Goal: Find specific page/section: Find specific page/section

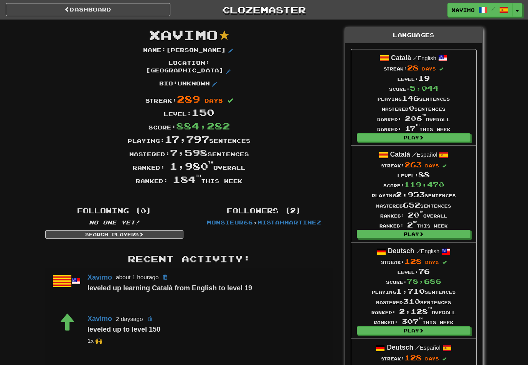
click at [48, 8] on link "Dashboard" at bounding box center [88, 9] width 164 height 13
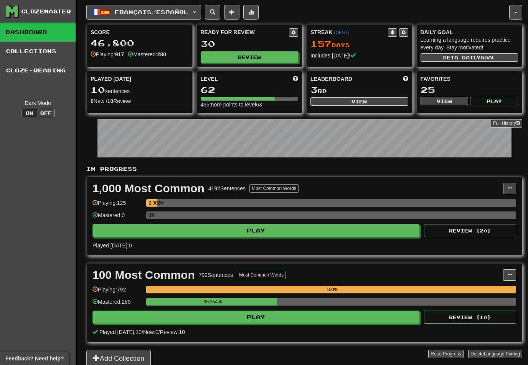
click at [372, 99] on button "View" at bounding box center [359, 101] width 98 height 8
select select "**********"
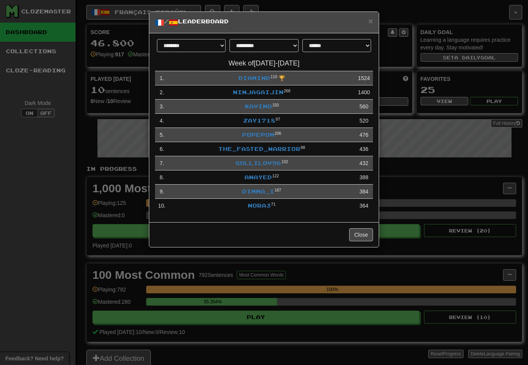
click at [262, 106] on link "Xavimo" at bounding box center [258, 106] width 28 height 7
